Goal: Information Seeking & Learning: Learn about a topic

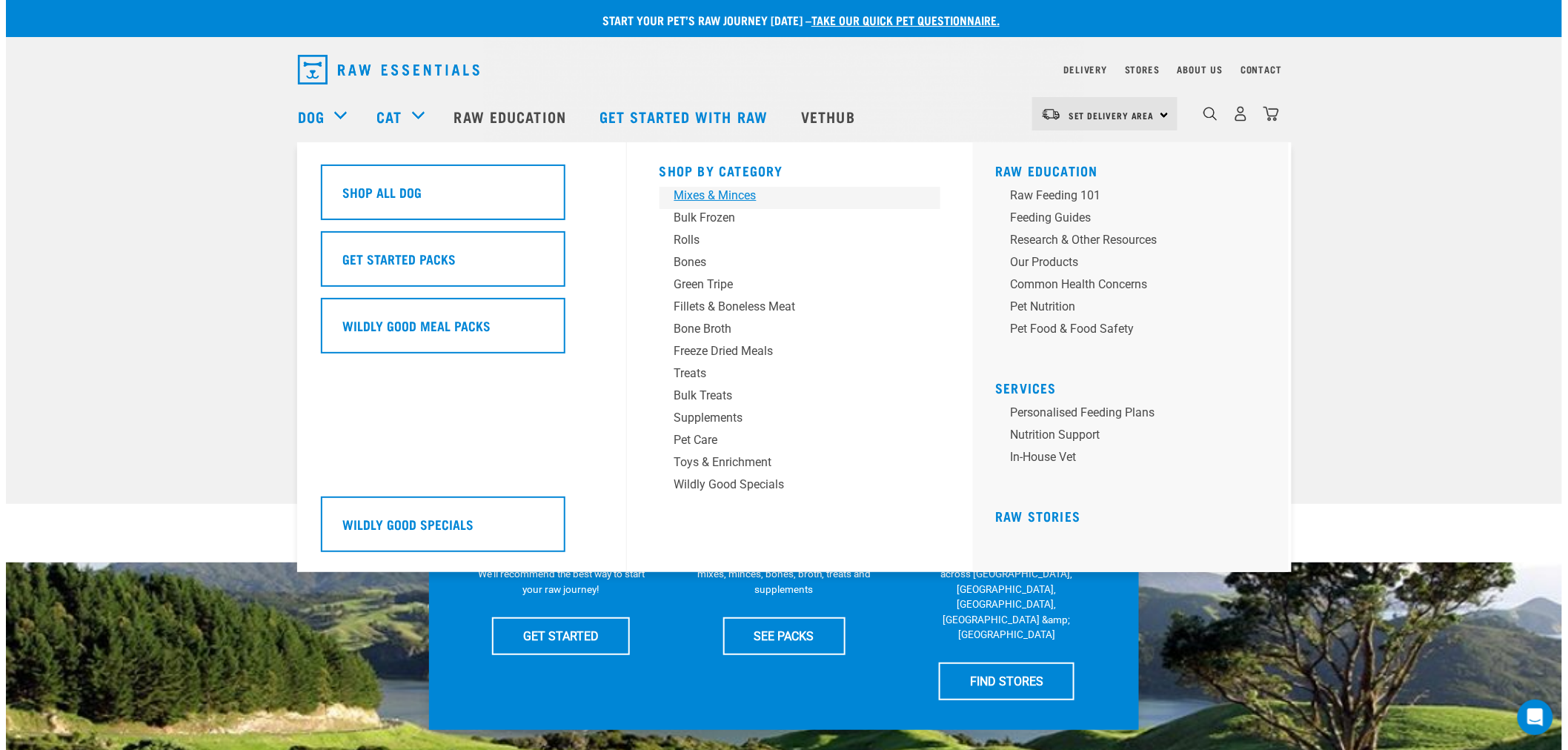
click at [746, 193] on div "Mixes & Minces" at bounding box center [790, 196] width 231 height 18
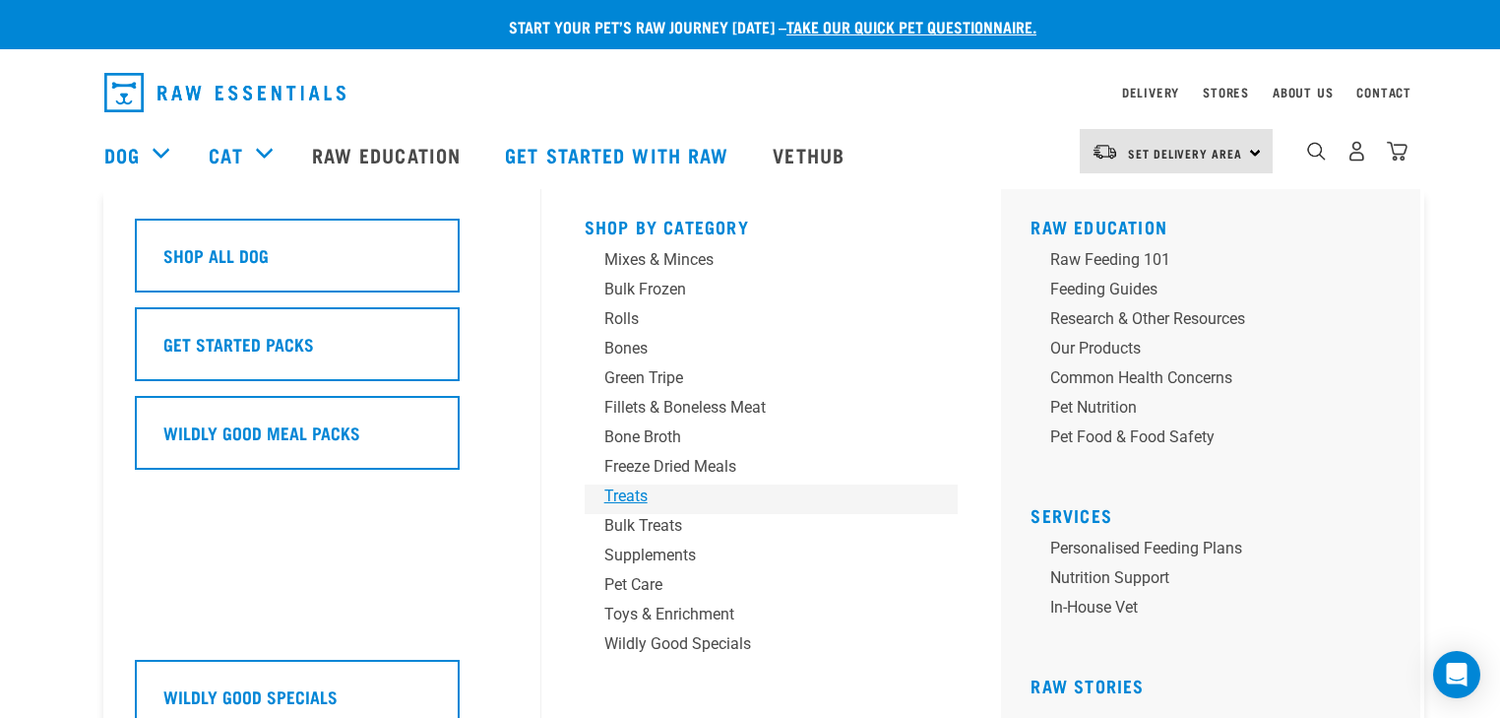
click at [649, 500] on div "Treats" at bounding box center [757, 496] width 307 height 24
click at [634, 500] on div "Treats" at bounding box center [757, 496] width 307 height 24
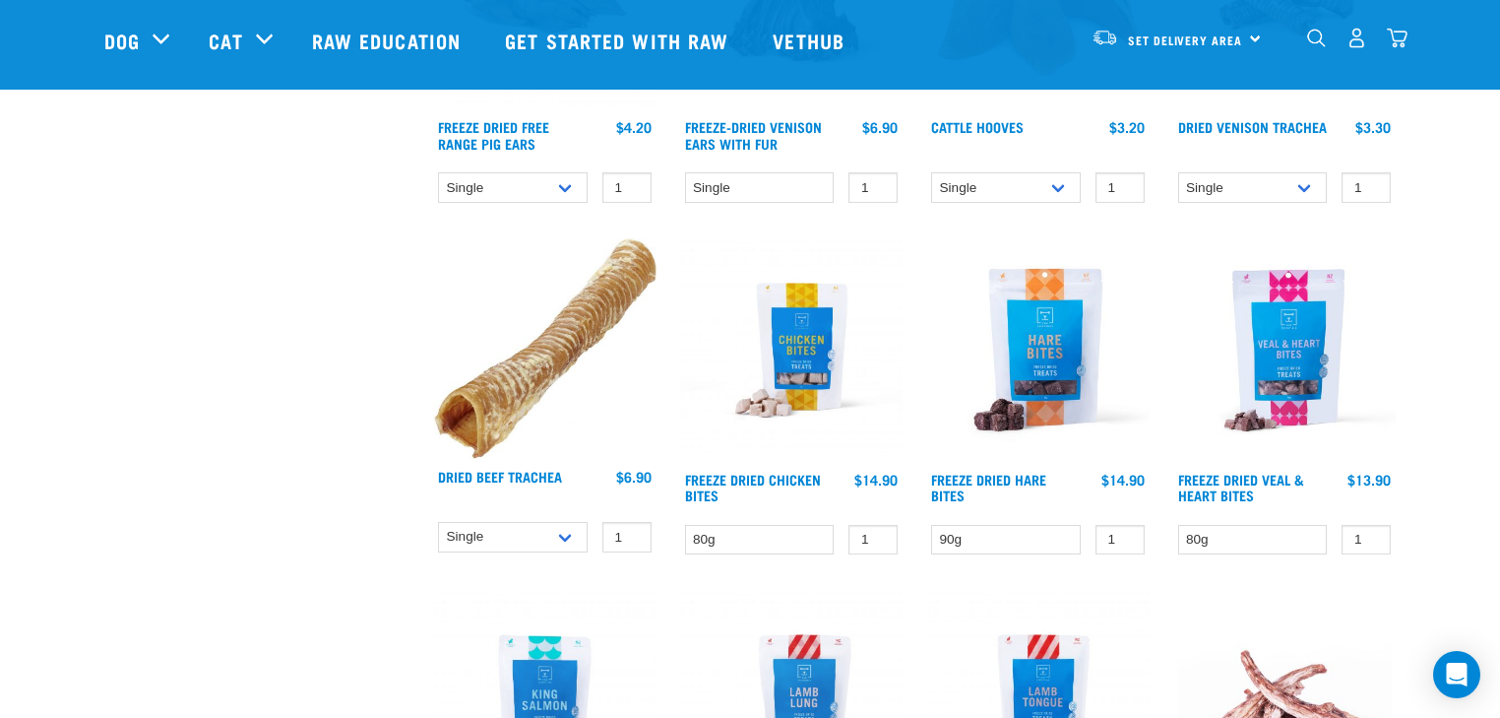
scroll to position [1890, 0]
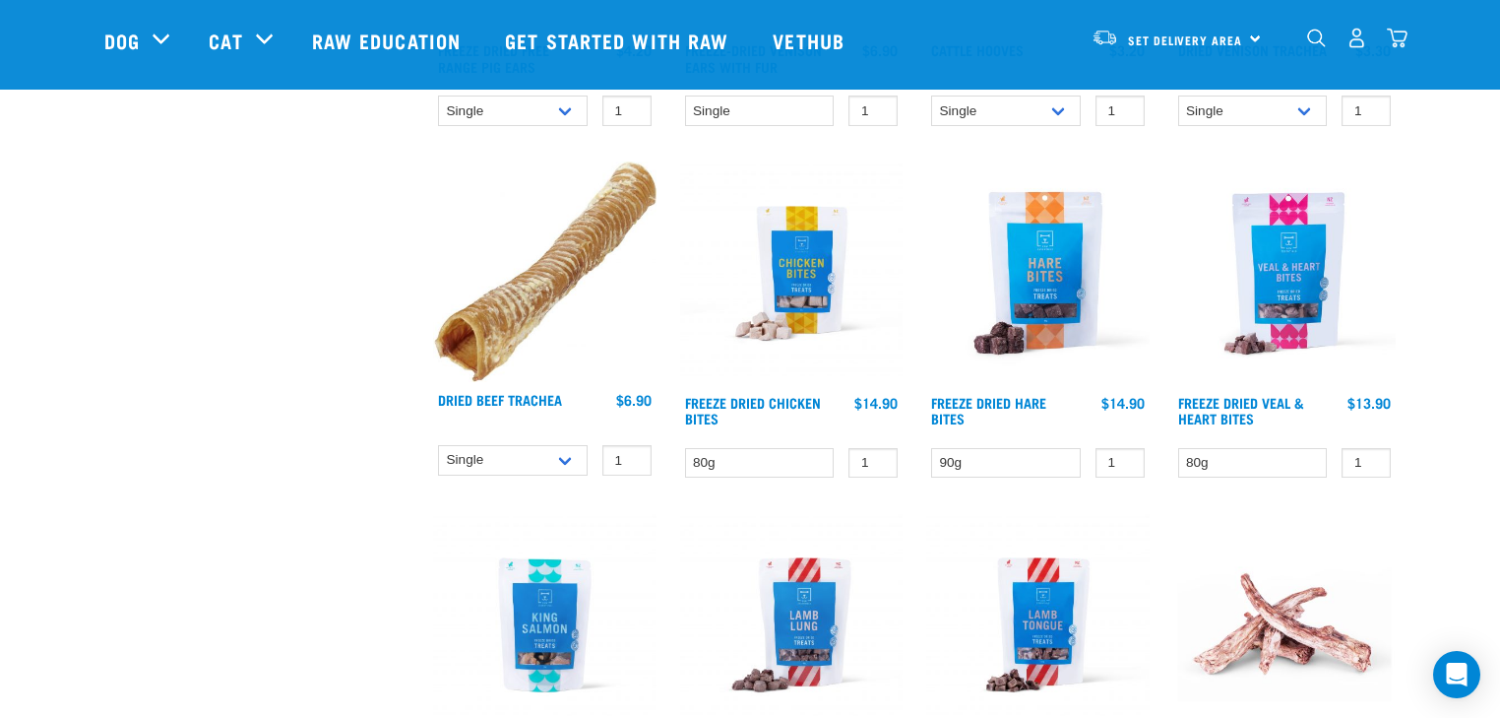
click at [1059, 319] on img at bounding box center [1037, 272] width 223 height 223
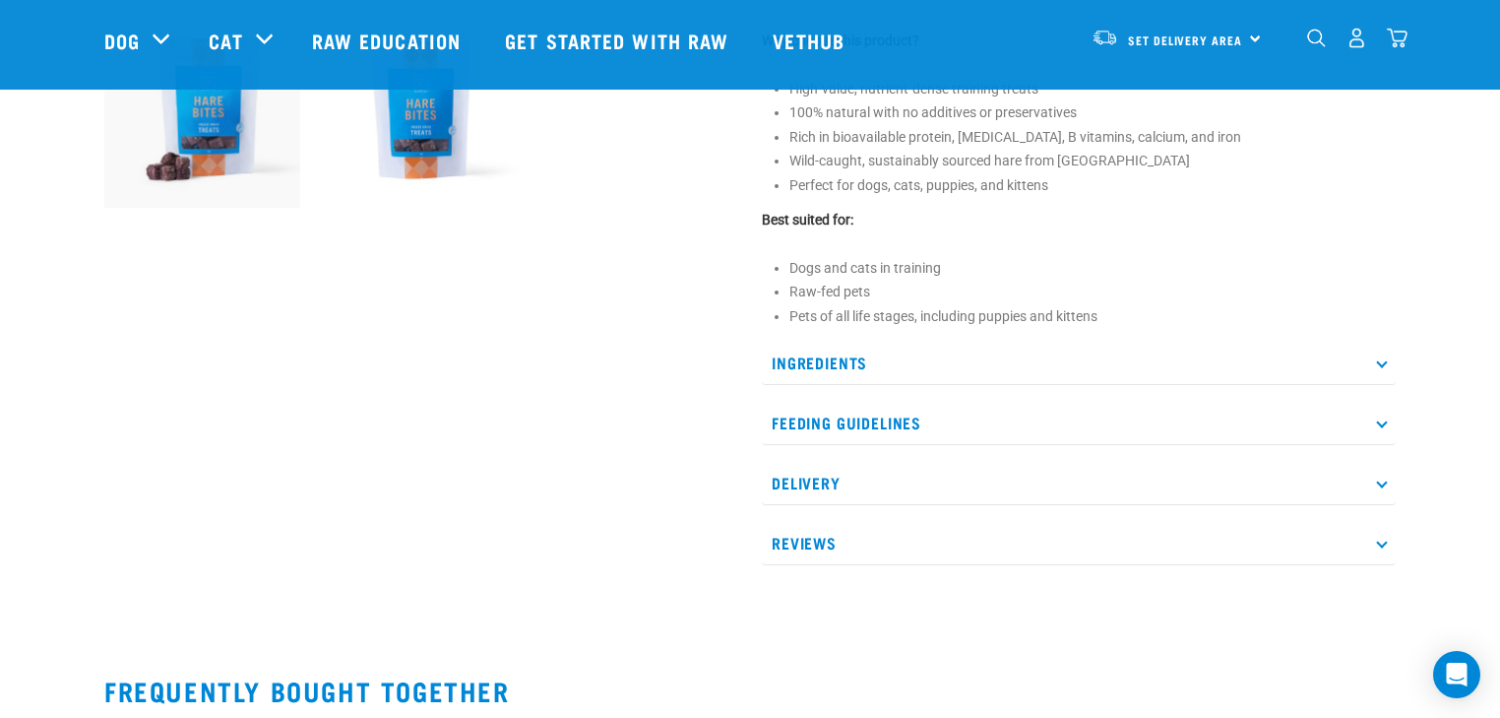
scroll to position [787, 0]
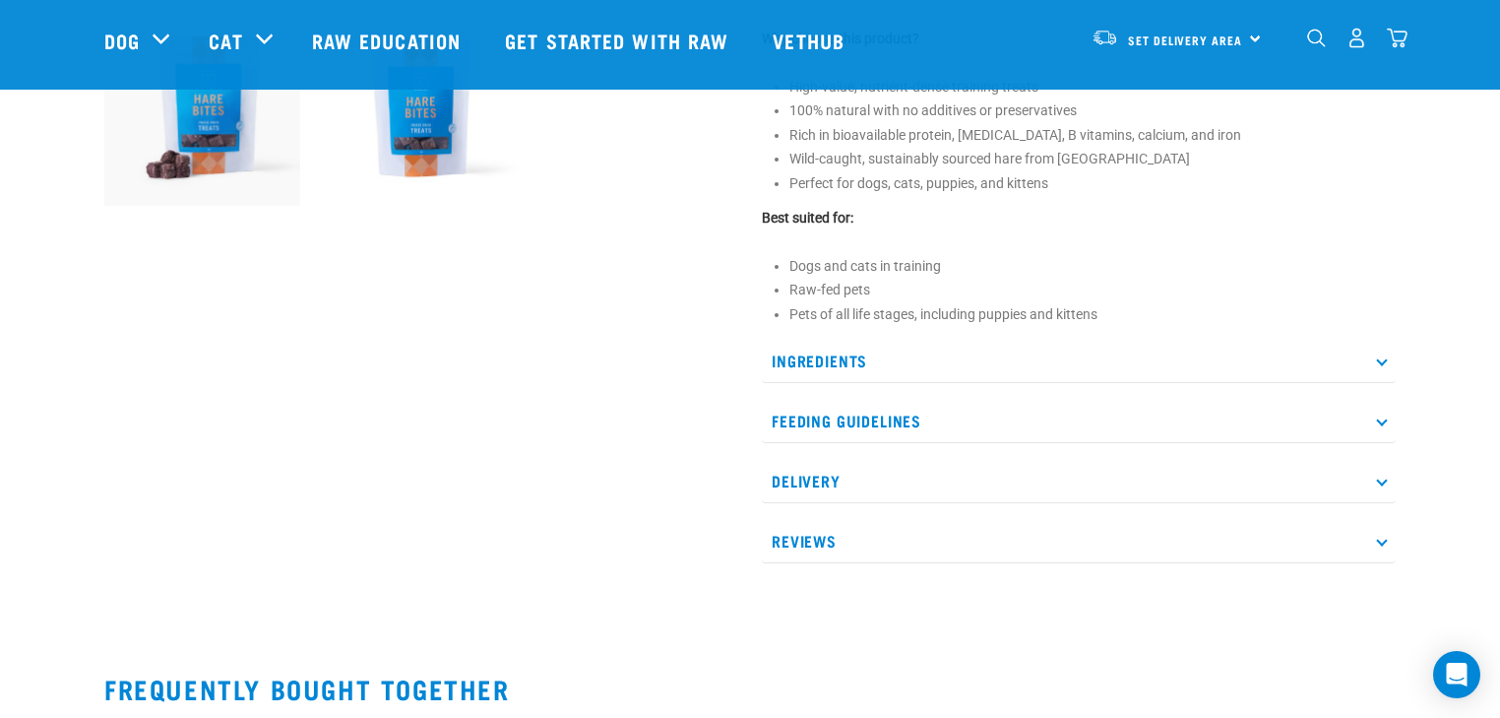
click at [1386, 346] on p "Ingredients" at bounding box center [1079, 361] width 634 height 44
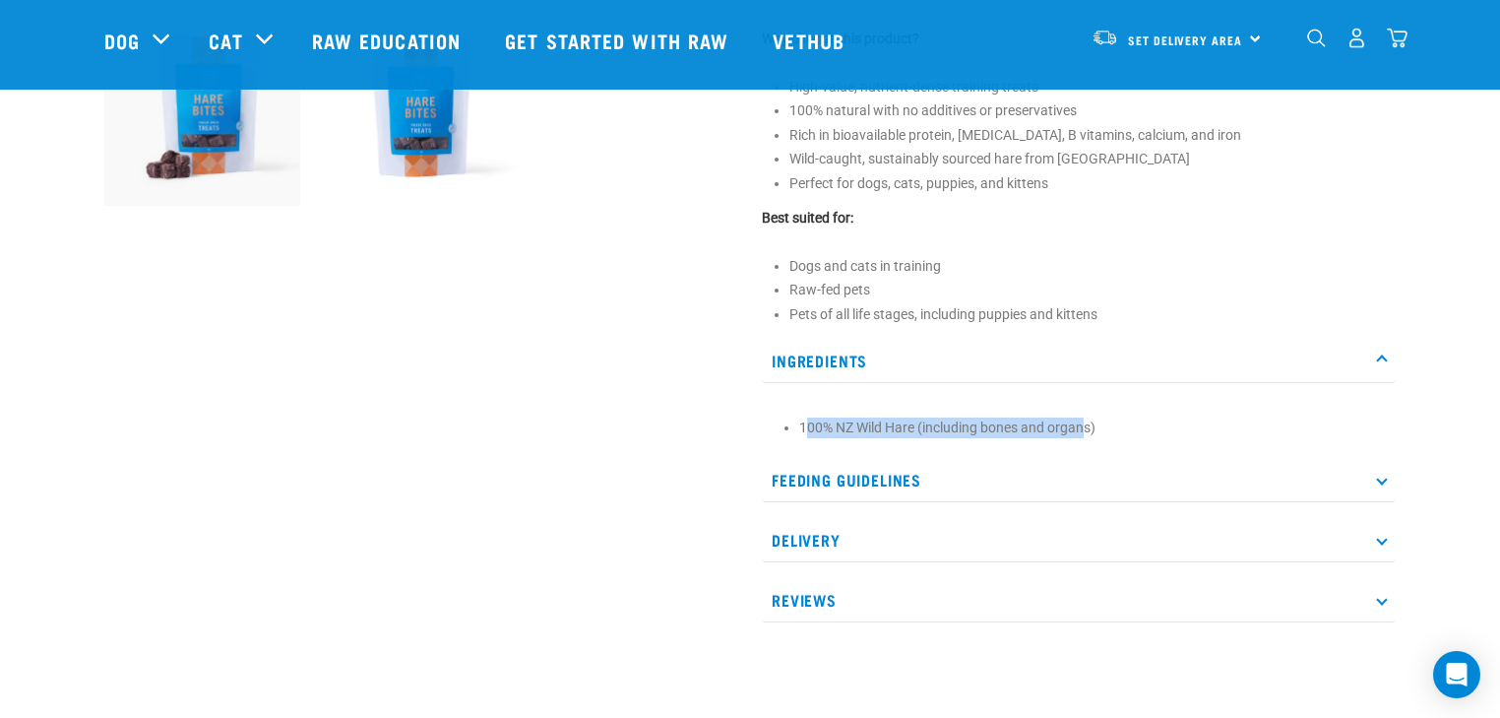
drag, startPoint x: 809, startPoint y: 426, endPoint x: 1090, endPoint y: 430, distance: 280.6
click at [1090, 430] on li "100% NZ Wild Hare (including bones and organs)" at bounding box center [1092, 427] width 587 height 21
click at [1113, 429] on li "100% NZ Wild Hare (including bones and organs)" at bounding box center [1092, 427] width 587 height 21
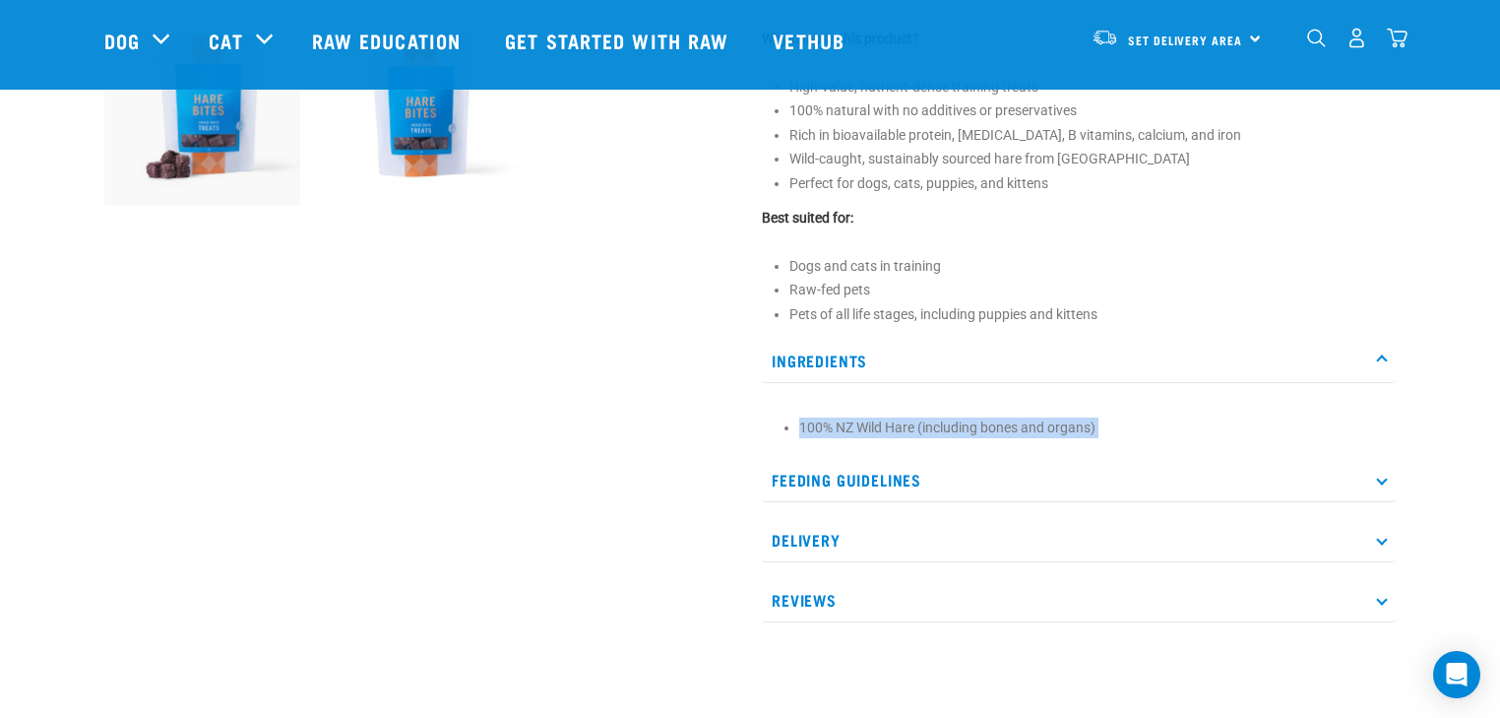
click at [1113, 429] on li "100% NZ Wild Hare (including bones and organs)" at bounding box center [1092, 427] width 587 height 21
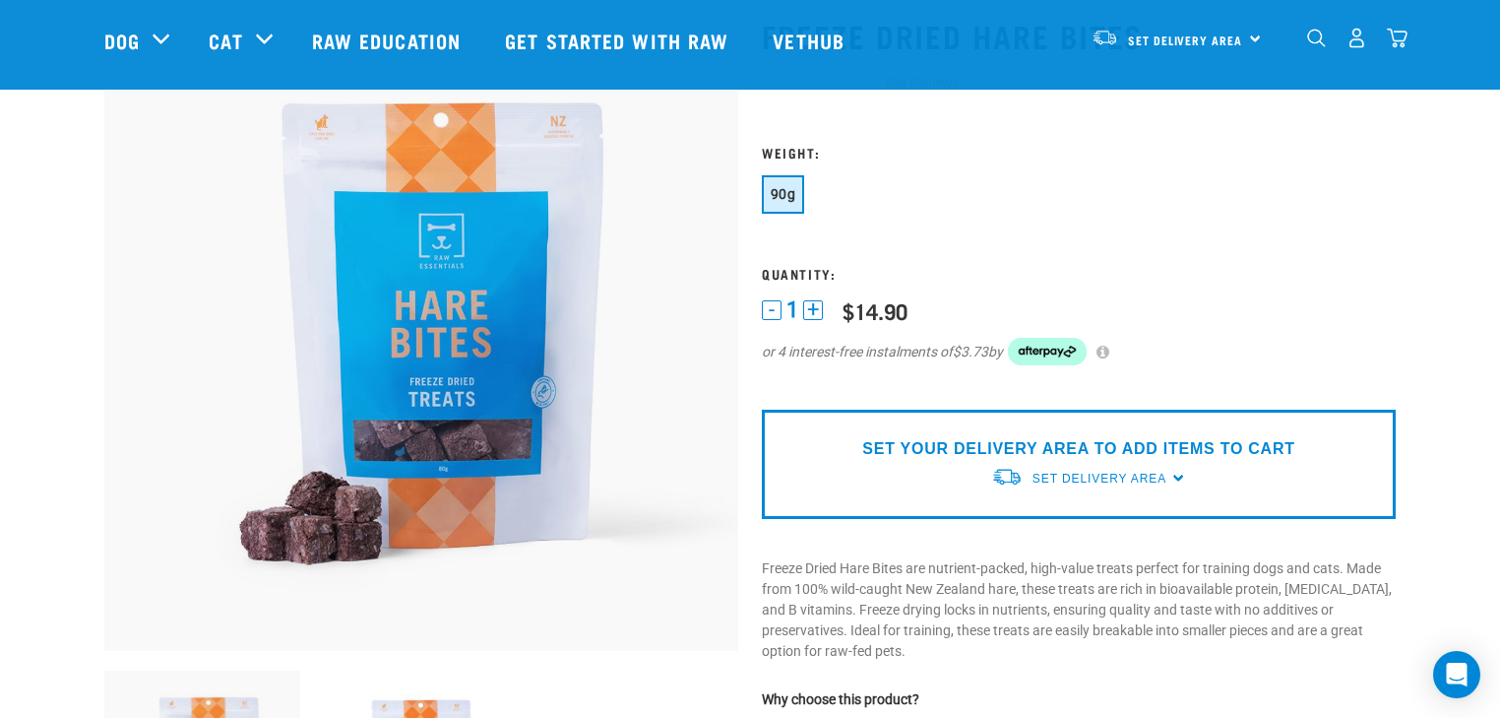
scroll to position [0, 0]
